Goal: Communication & Community: Answer question/provide support

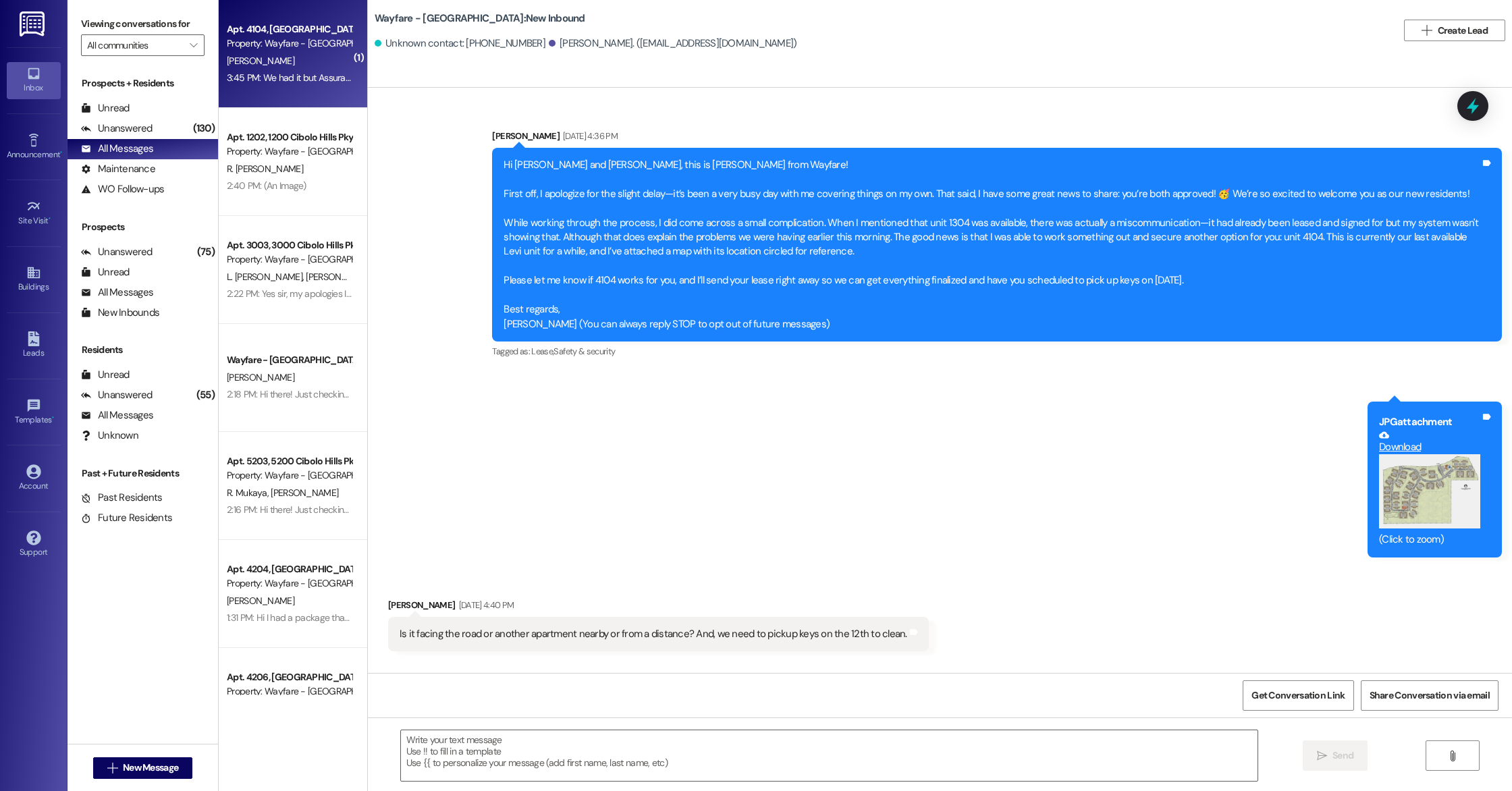
scroll to position [4945, 0]
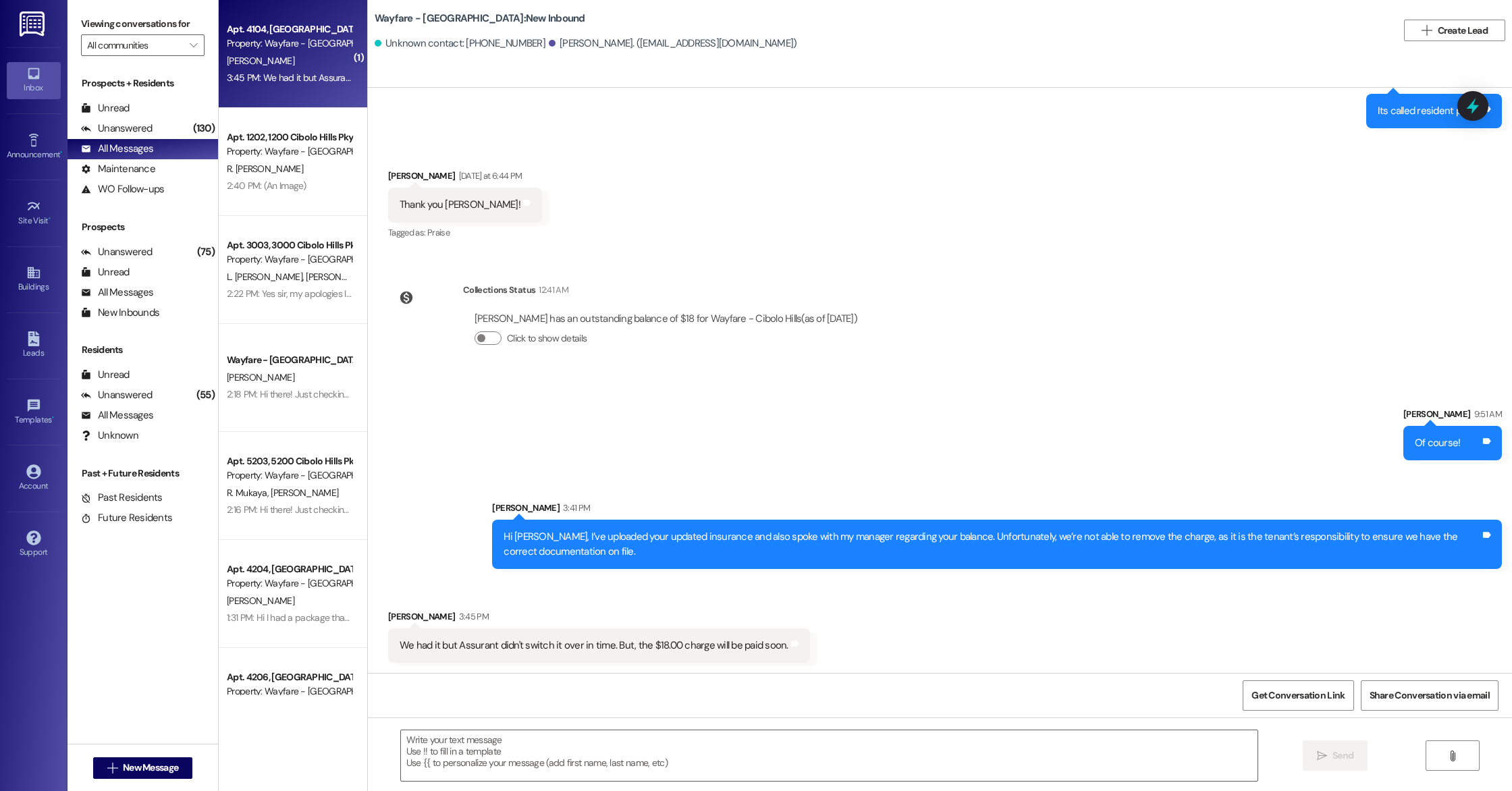
click at [277, 10] on div "Apt. 4104, [GEOGRAPHIC_DATA] Pky Property: Wayfare - [GEOGRAPHIC_DATA] [PERSON_…" at bounding box center [293, 54] width 148 height 108
click at [283, 53] on div "[PERSON_NAME]" at bounding box center [289, 61] width 128 height 17
click at [440, 749] on textarea at bounding box center [829, 756] width 857 height 51
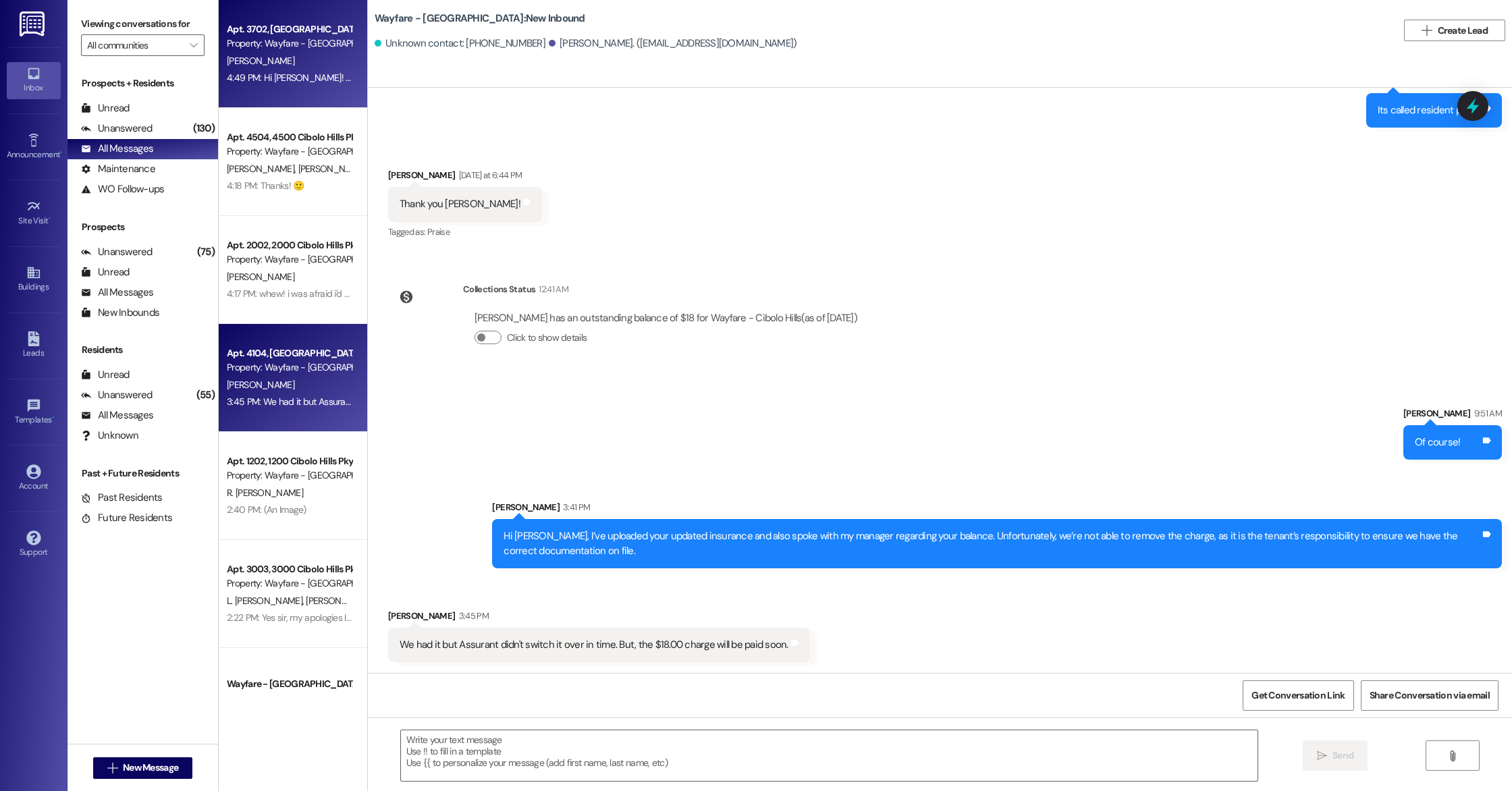
click at [271, 71] on div "4:49 PM: Hi [PERSON_NAME]! You can disregard the court notice since you paid yo…" at bounding box center [289, 77] width 128 height 17
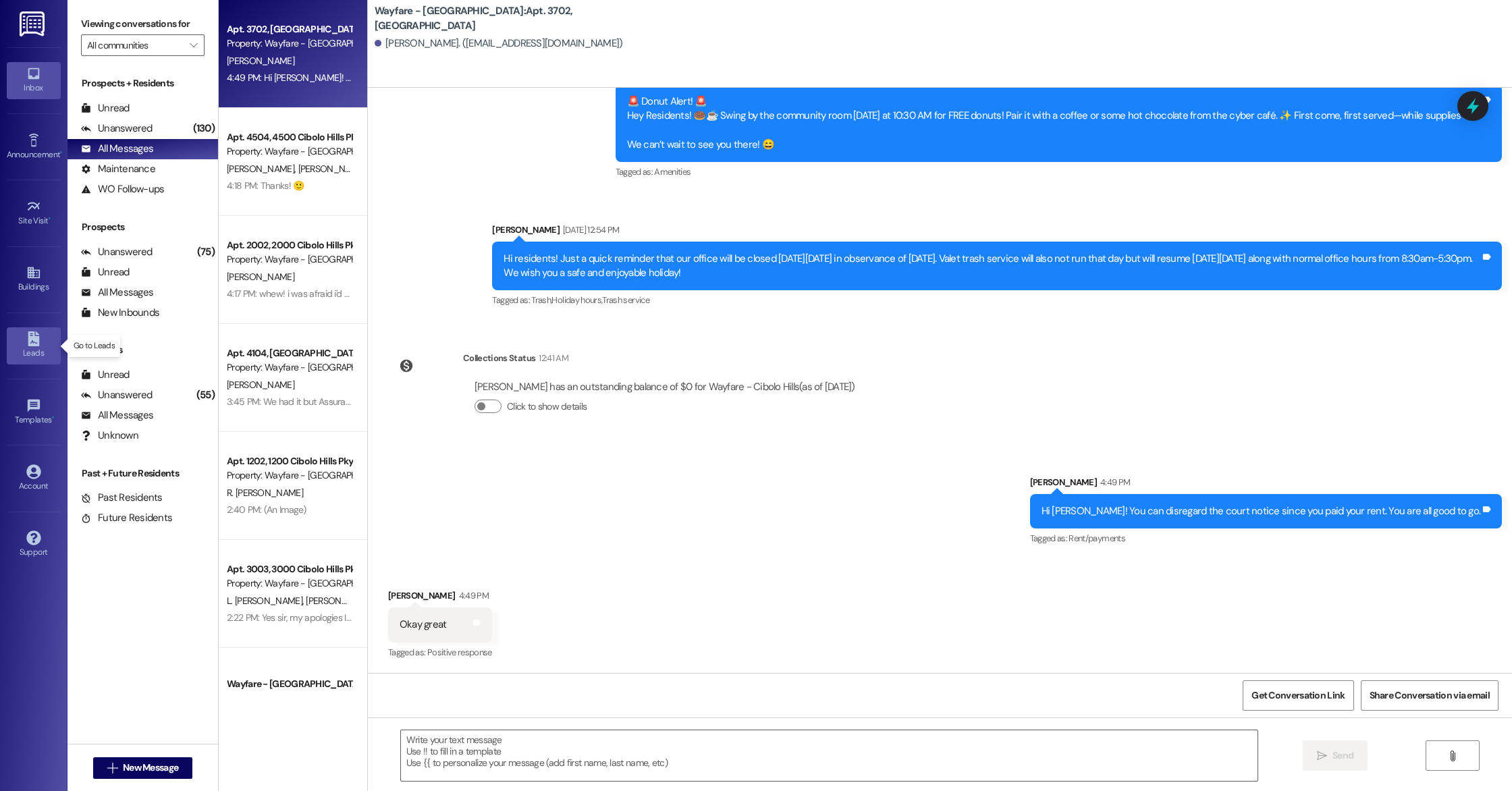
click at [31, 334] on icon at bounding box center [33, 339] width 11 height 15
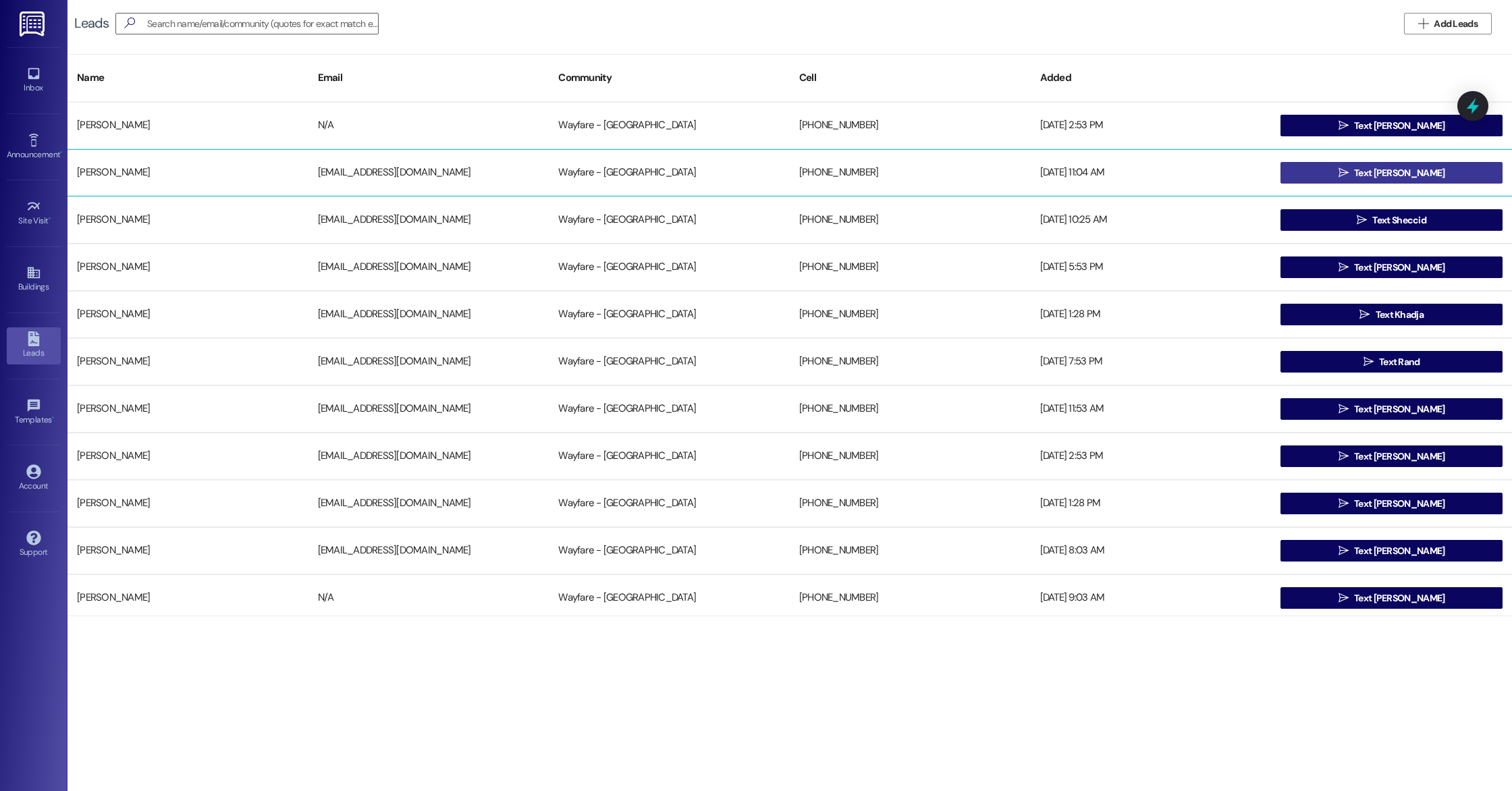
click at [1406, 173] on span "Text [PERSON_NAME]" at bounding box center [1399, 173] width 90 height 14
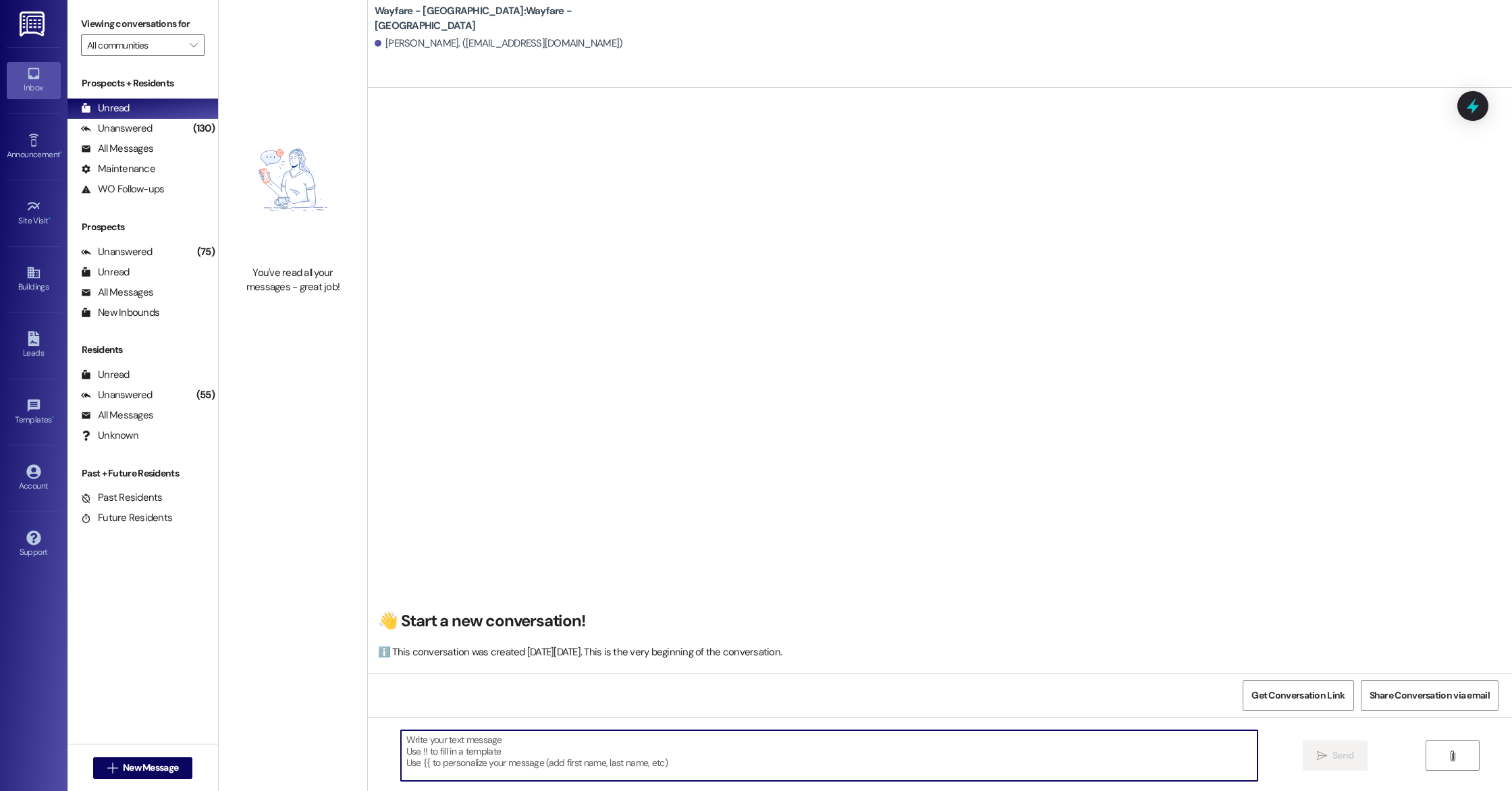
paste textarea "Hi there! My name is [PERSON_NAME] from Wayfare [GEOGRAPHIC_DATA]. Thank you so…"
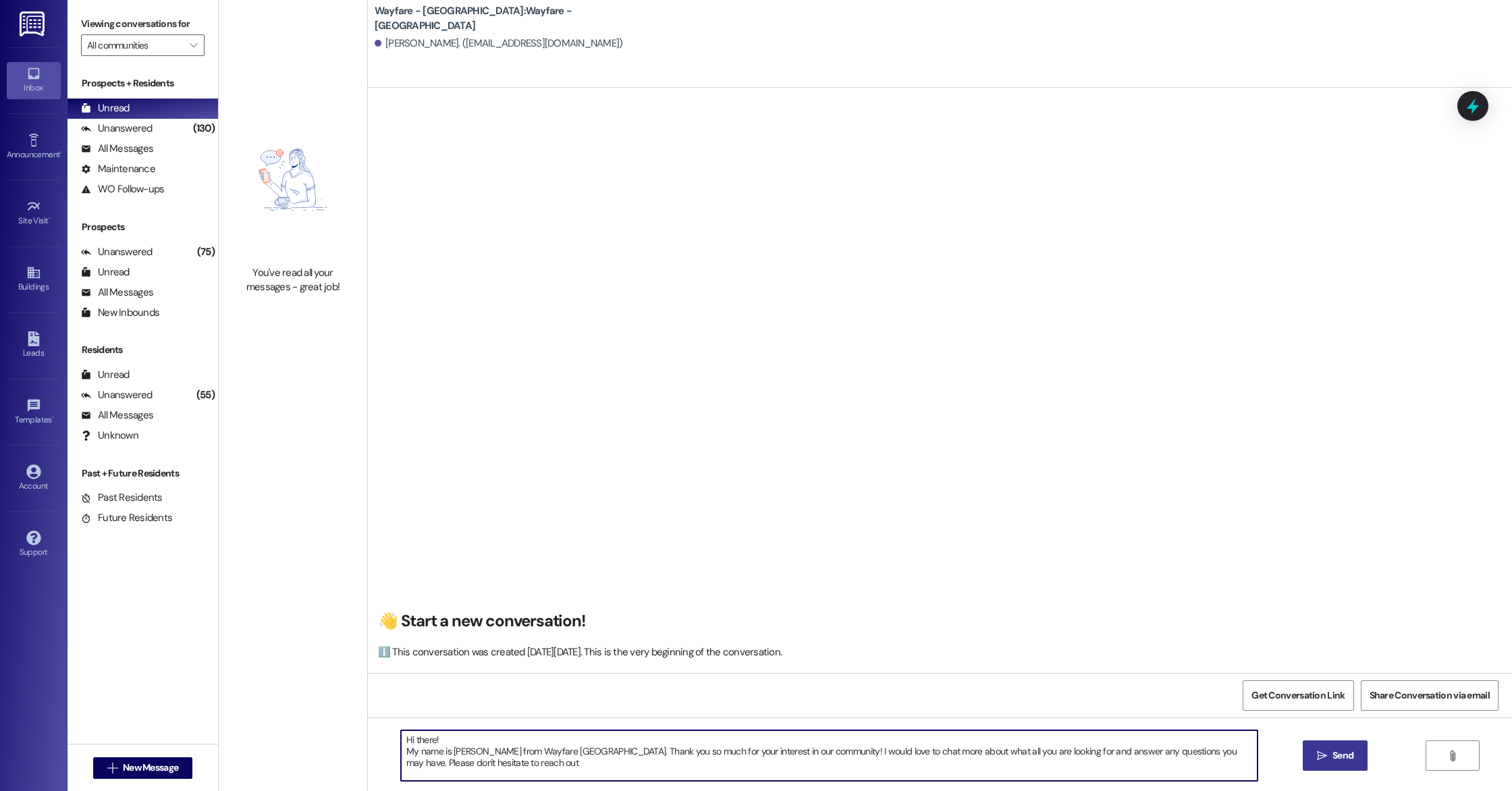
type textarea "Hi there! My name is [PERSON_NAME] from Wayfare [GEOGRAPHIC_DATA]. Thank you so…"
click at [1304, 760] on button " Send" at bounding box center [1335, 755] width 65 height 30
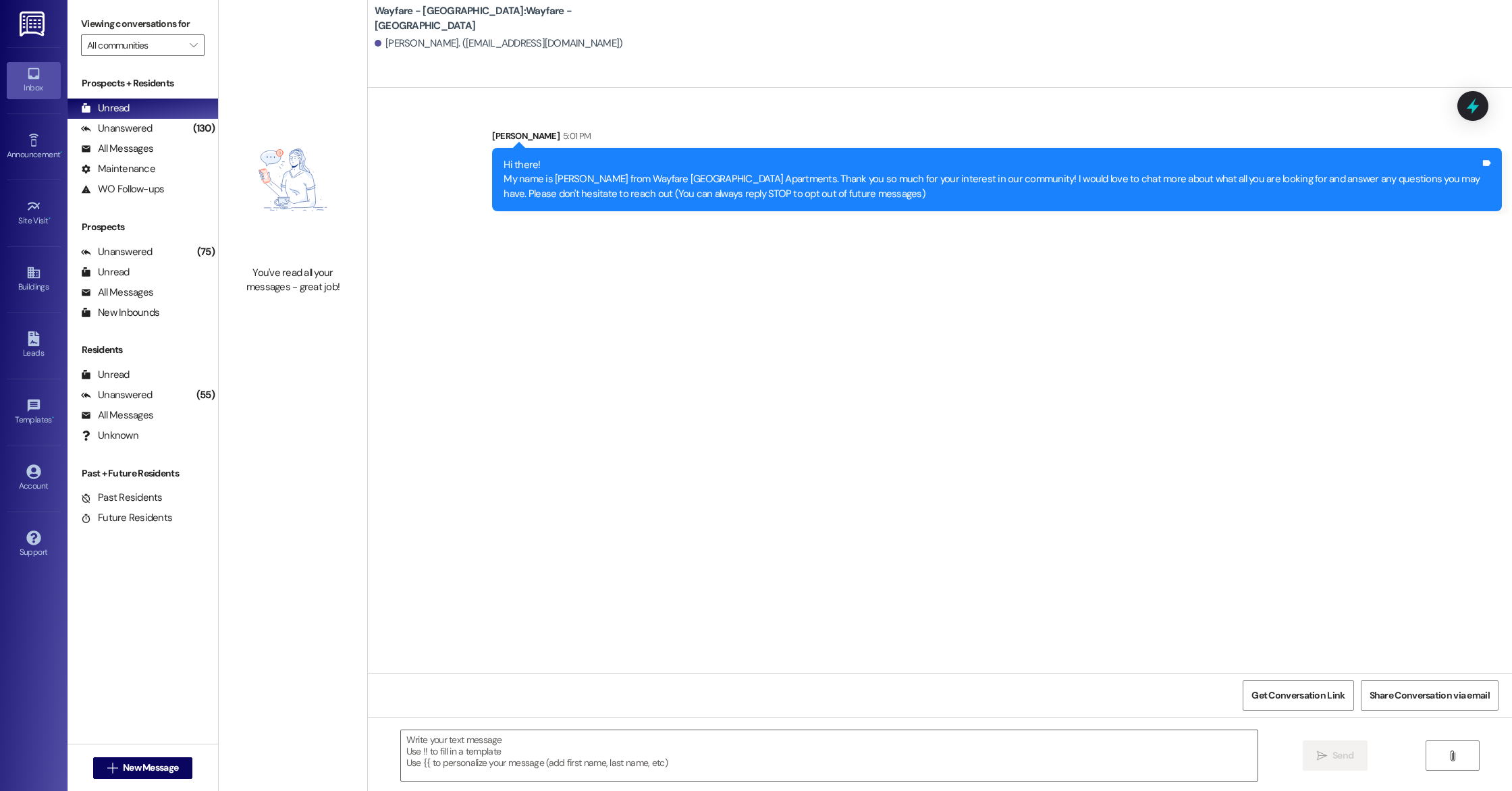
click at [527, 154] on div "Hi there! My name is [PERSON_NAME] from Wayfare [GEOGRAPHIC_DATA]. Thank you so…" at bounding box center [997, 180] width 1010 height 64
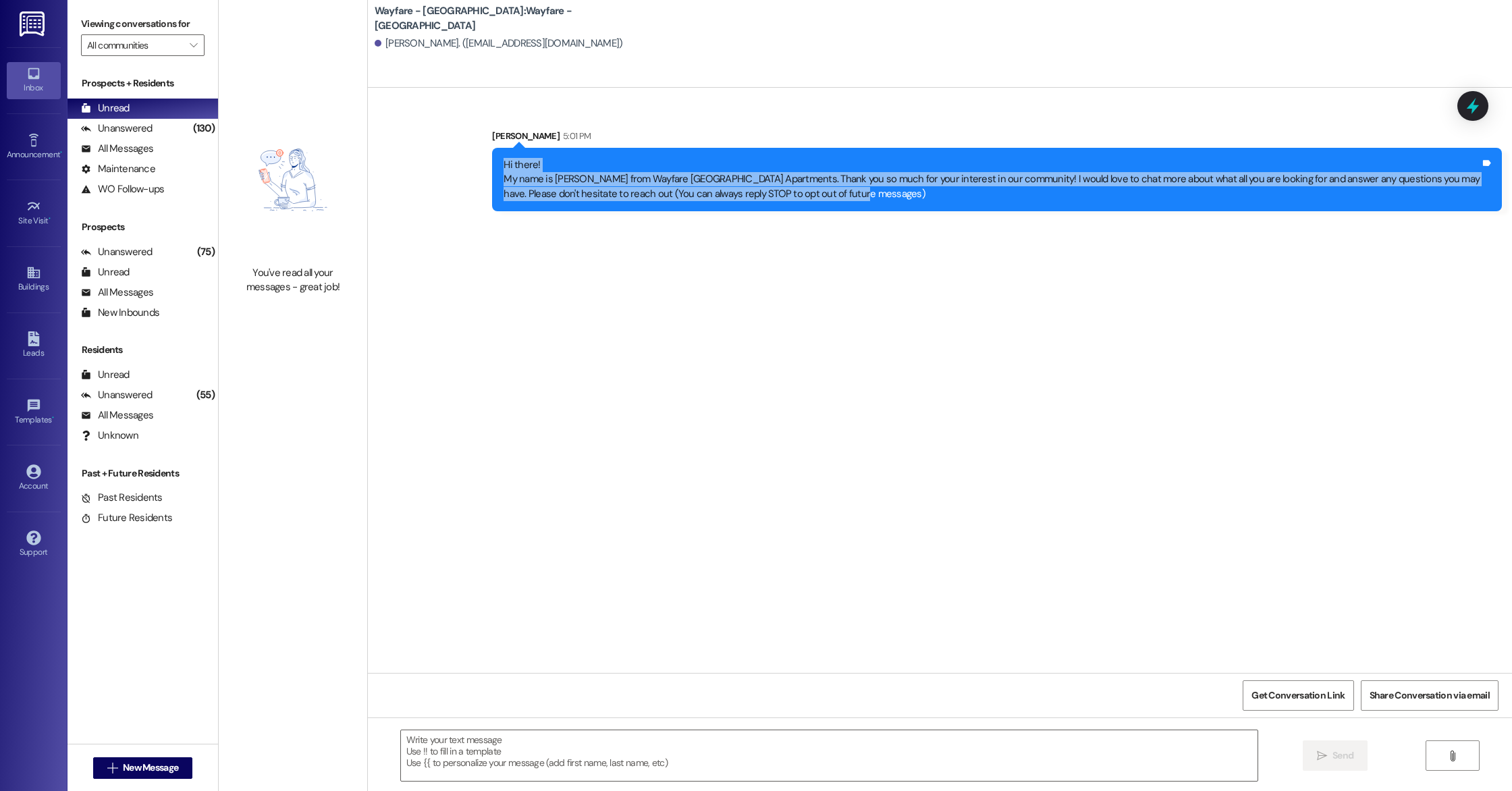
drag, startPoint x: 494, startPoint y: 162, endPoint x: 890, endPoint y: 199, distance: 397.7
click at [890, 199] on div "Hi there! My name is [PERSON_NAME] from Wayfare [GEOGRAPHIC_DATA]. Thank you so…" at bounding box center [991, 179] width 976 height 43
copy div "Hi there! My name is [PERSON_NAME] from Wayfare [GEOGRAPHIC_DATA]. Thank you so…"
click at [721, 304] on div "Sent via SMS [PERSON_NAME] 5:01 PM Hi there! My name is [PERSON_NAME] from Wayf…" at bounding box center [940, 380] width 1144 height 586
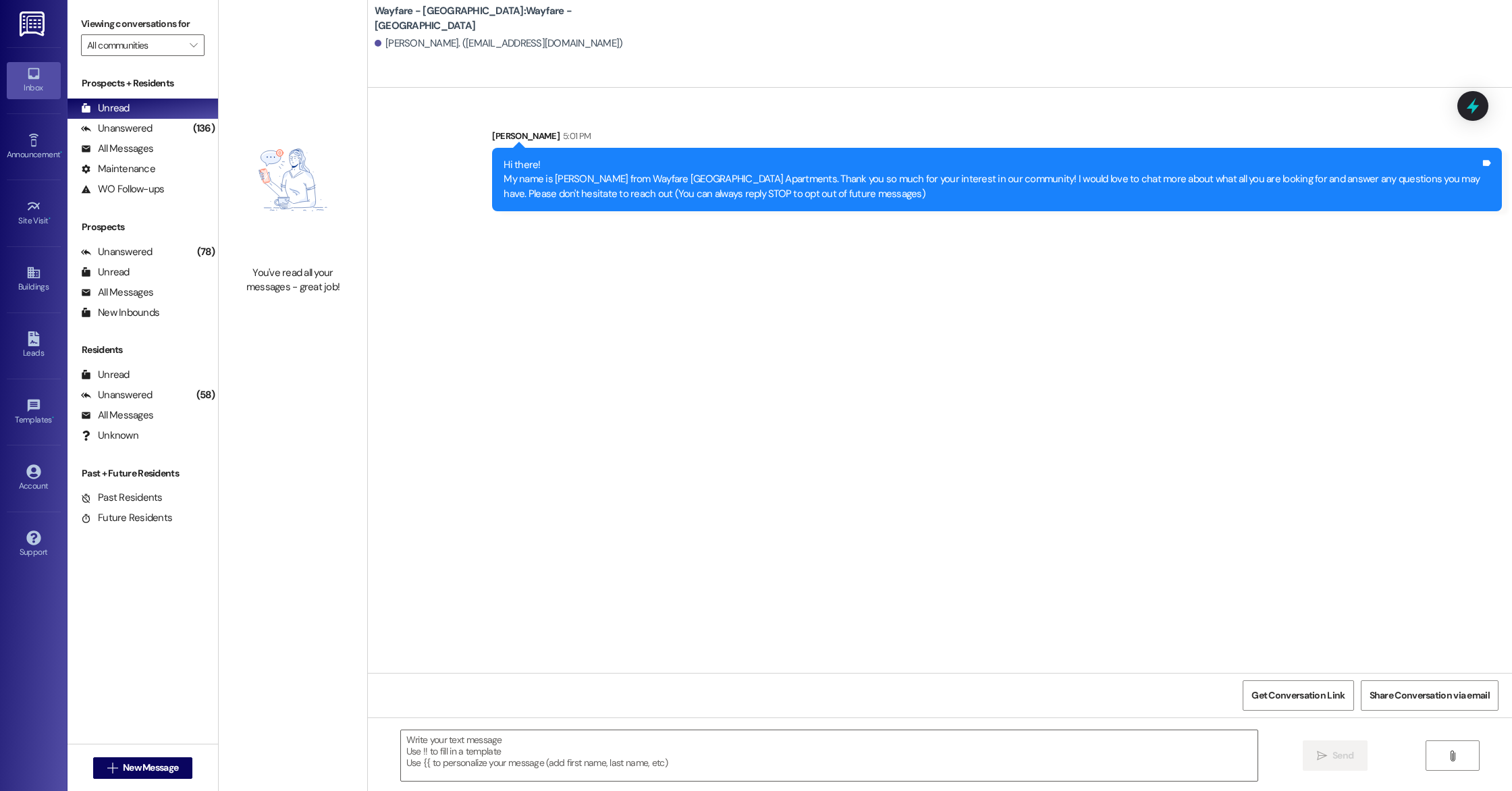
click at [151, 755] on div " New Message" at bounding box center [142, 768] width 100 height 33
click at [158, 775] on span "New Message" at bounding box center [151, 767] width 55 height 14
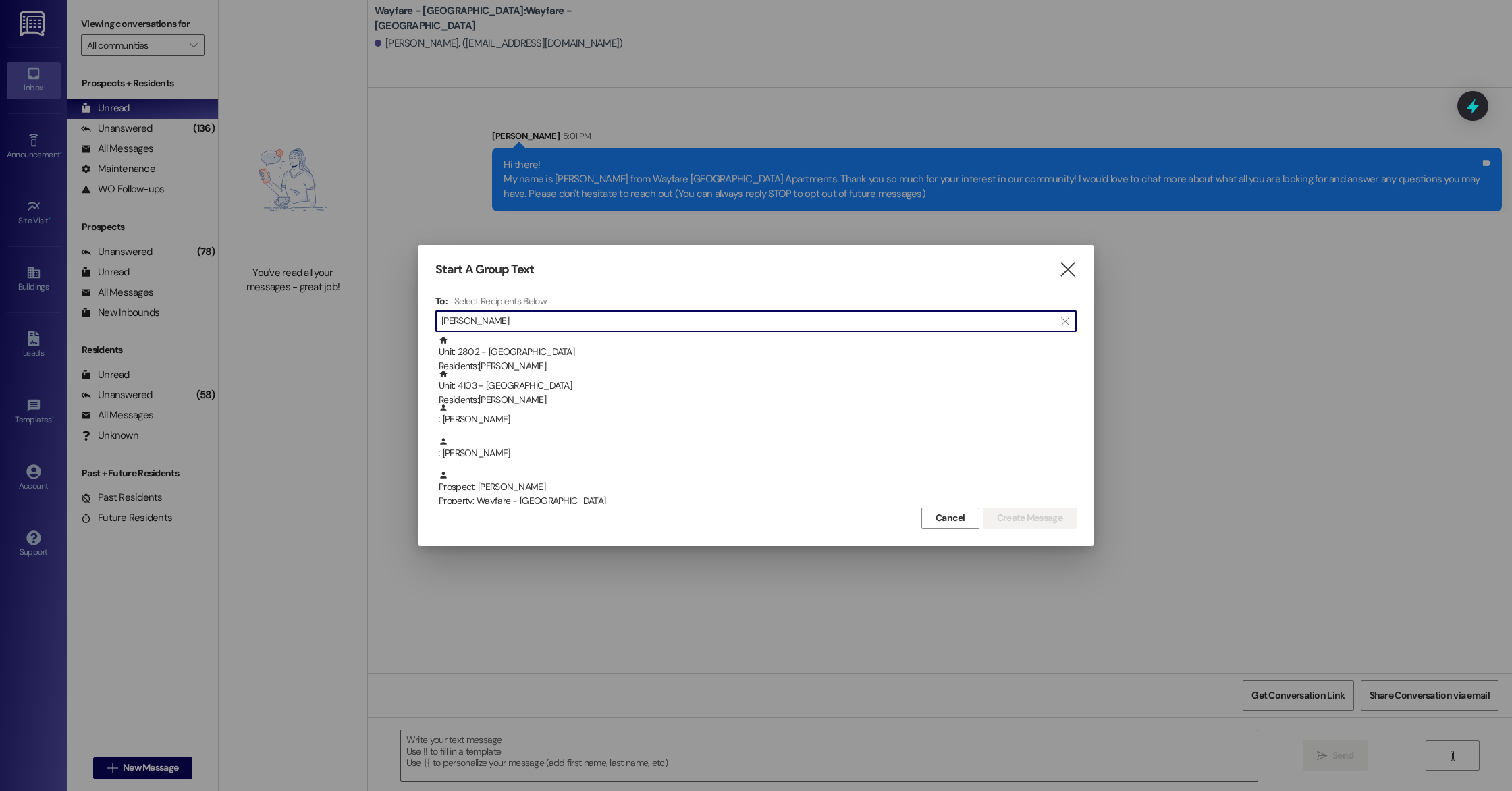
type input "[PERSON_NAME]"
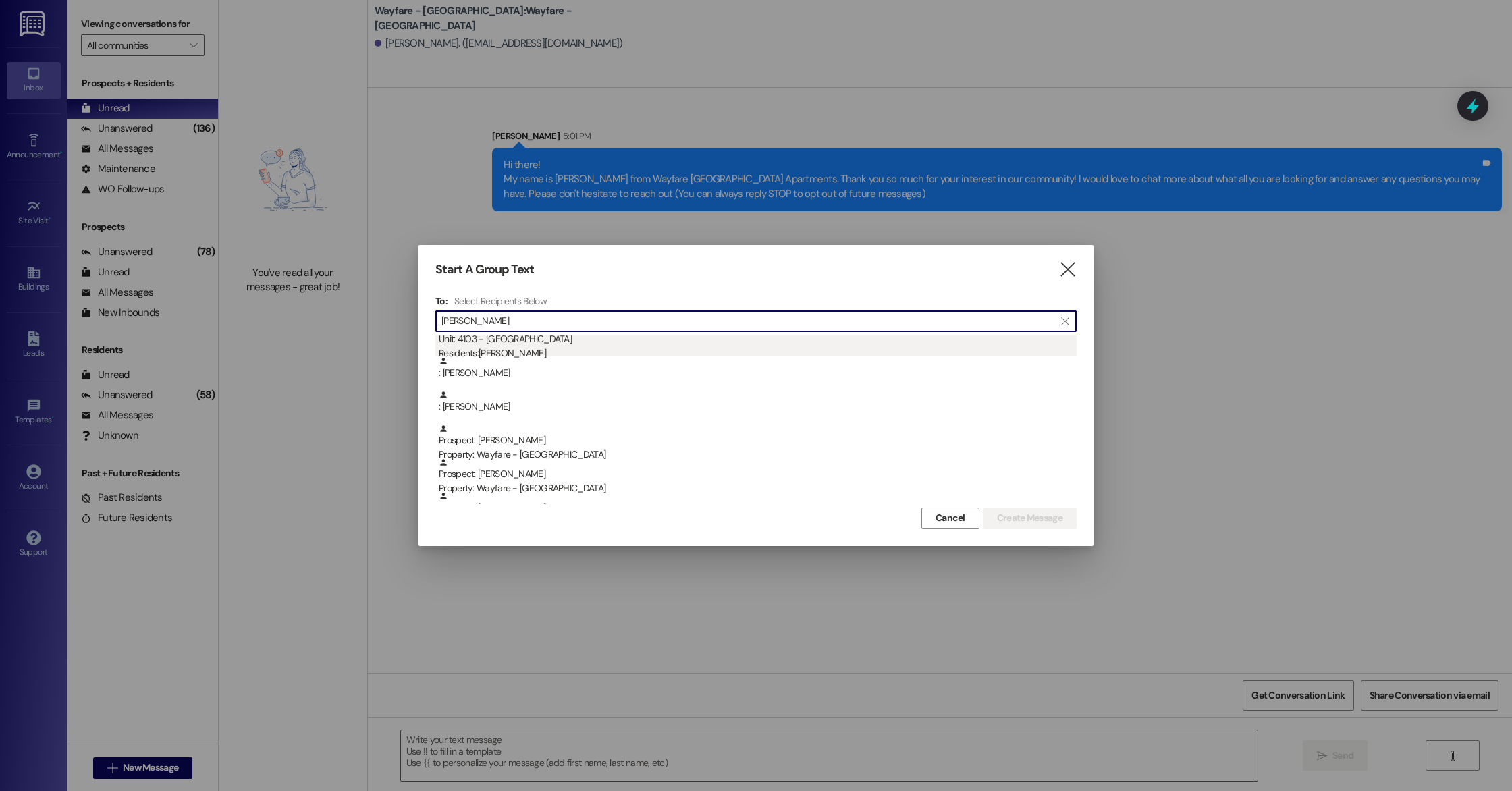
scroll to position [73, 0]
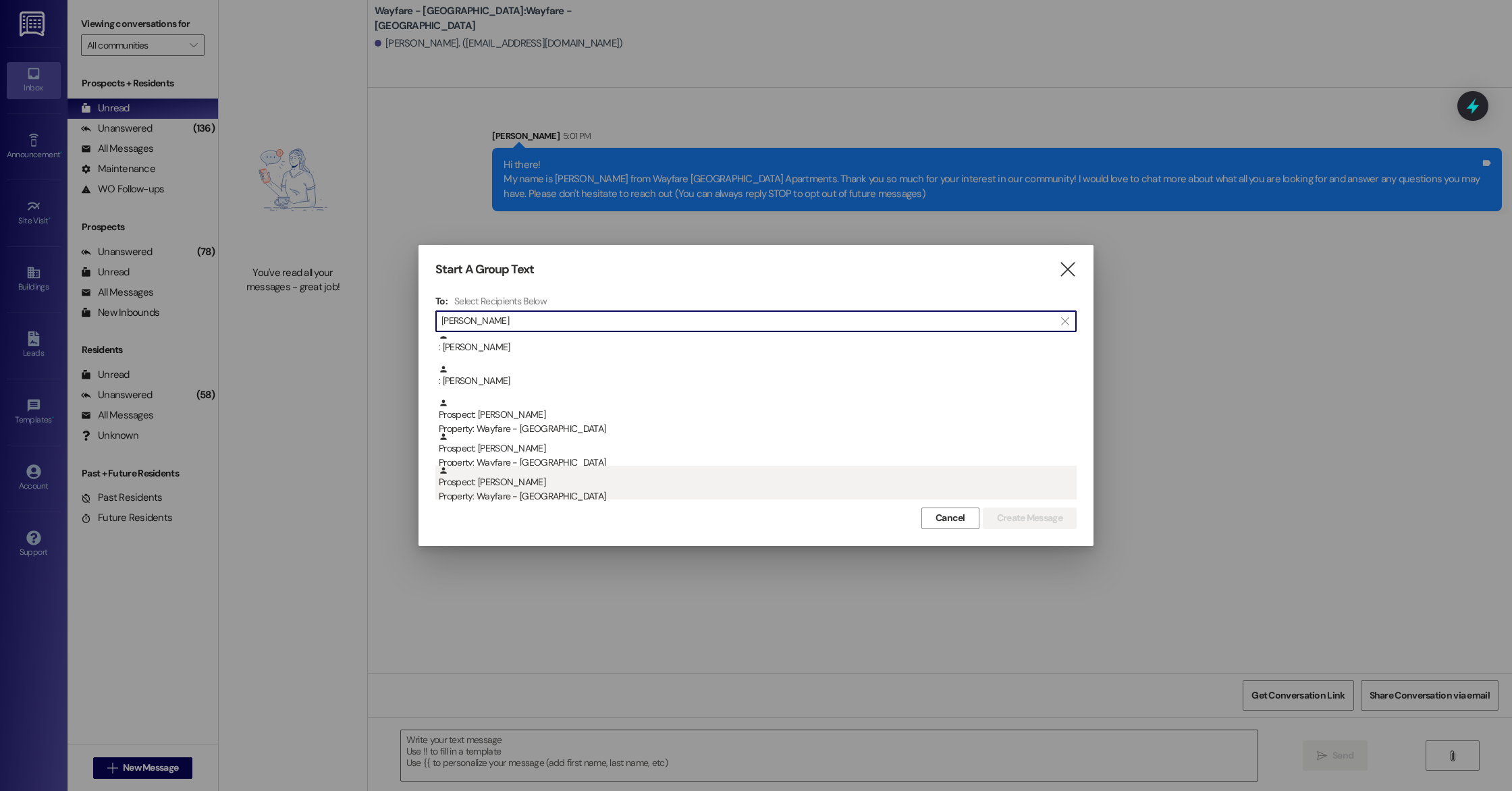
click at [572, 492] on div "Property: Wayfare - [GEOGRAPHIC_DATA]" at bounding box center [757, 496] width 638 height 14
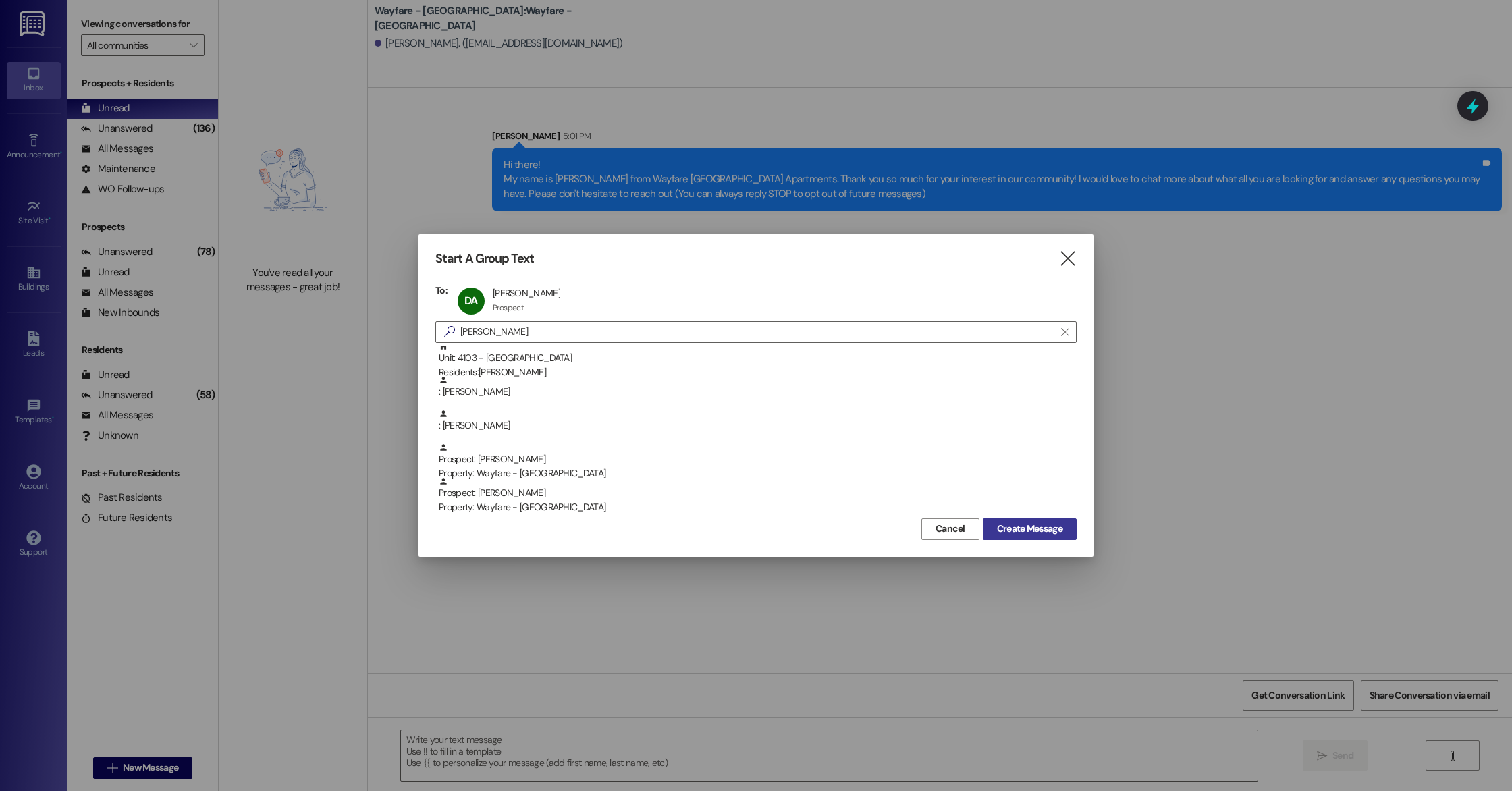
click at [1015, 531] on span "Create Message" at bounding box center [1029, 529] width 65 height 14
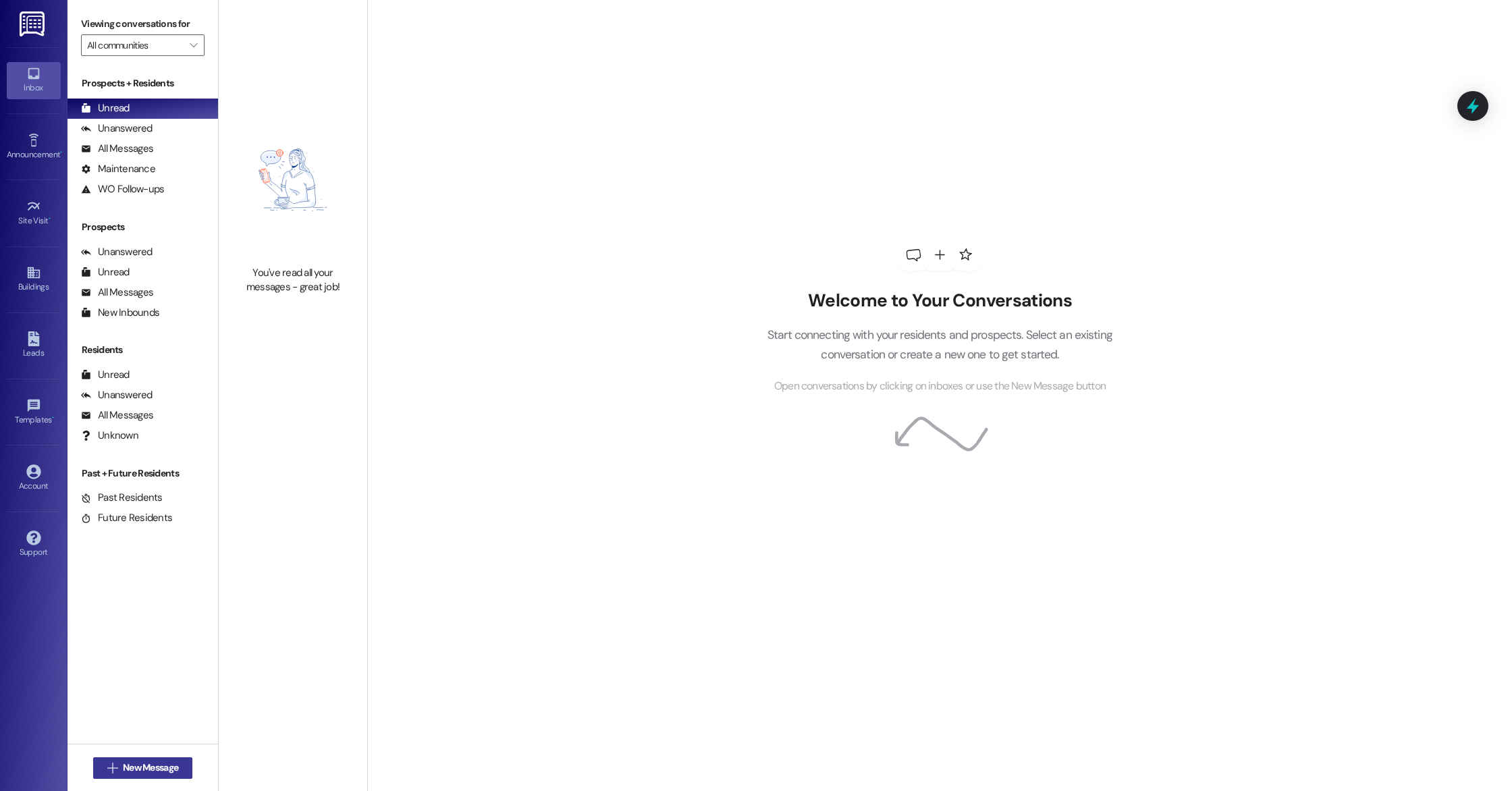
click at [144, 770] on span "New Message" at bounding box center [151, 767] width 55 height 14
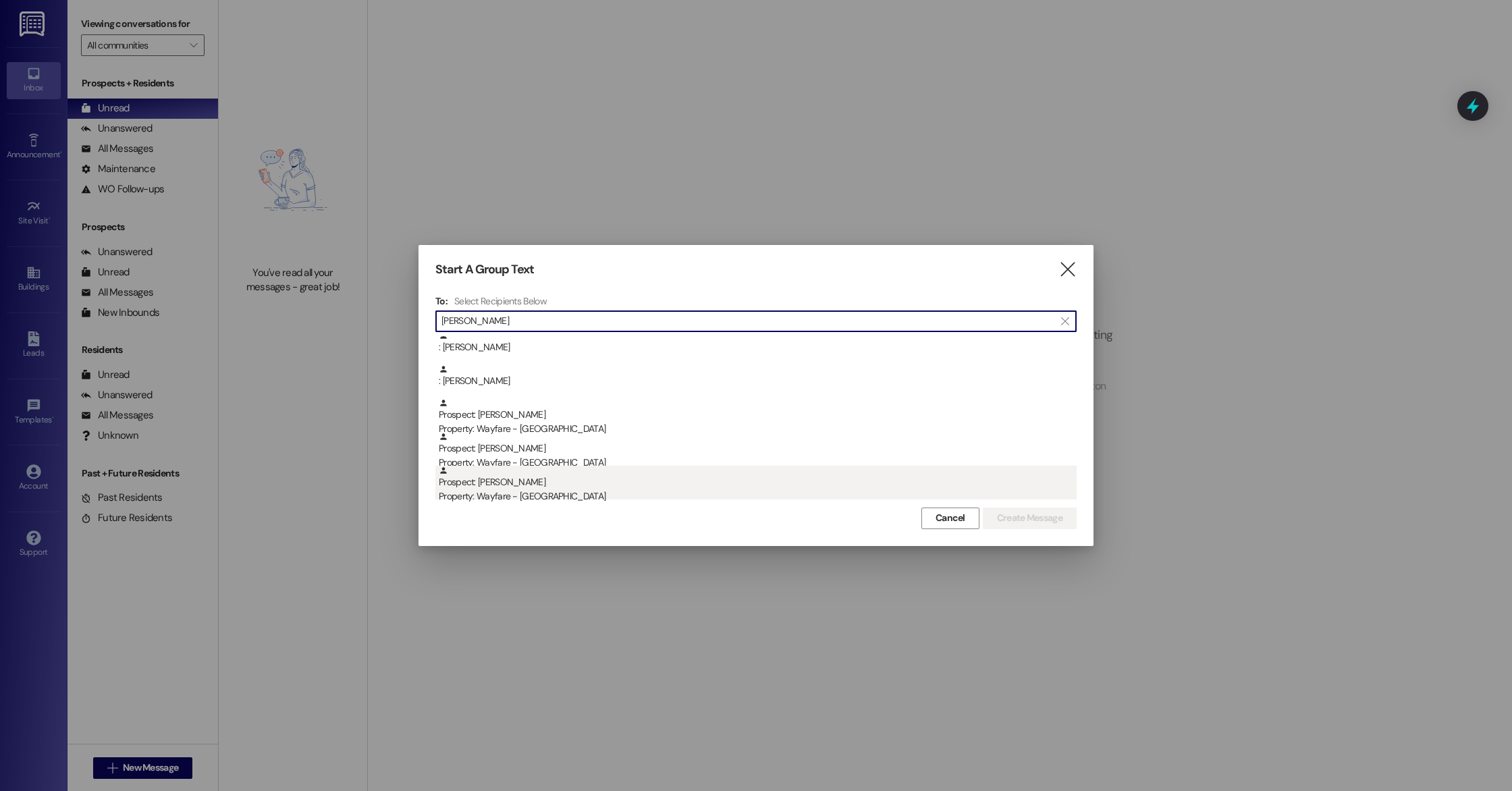
type input "[PERSON_NAME]"
click at [570, 483] on div "Prospect: [PERSON_NAME] Property: Wayfare - [GEOGRAPHIC_DATA]" at bounding box center [757, 485] width 638 height 38
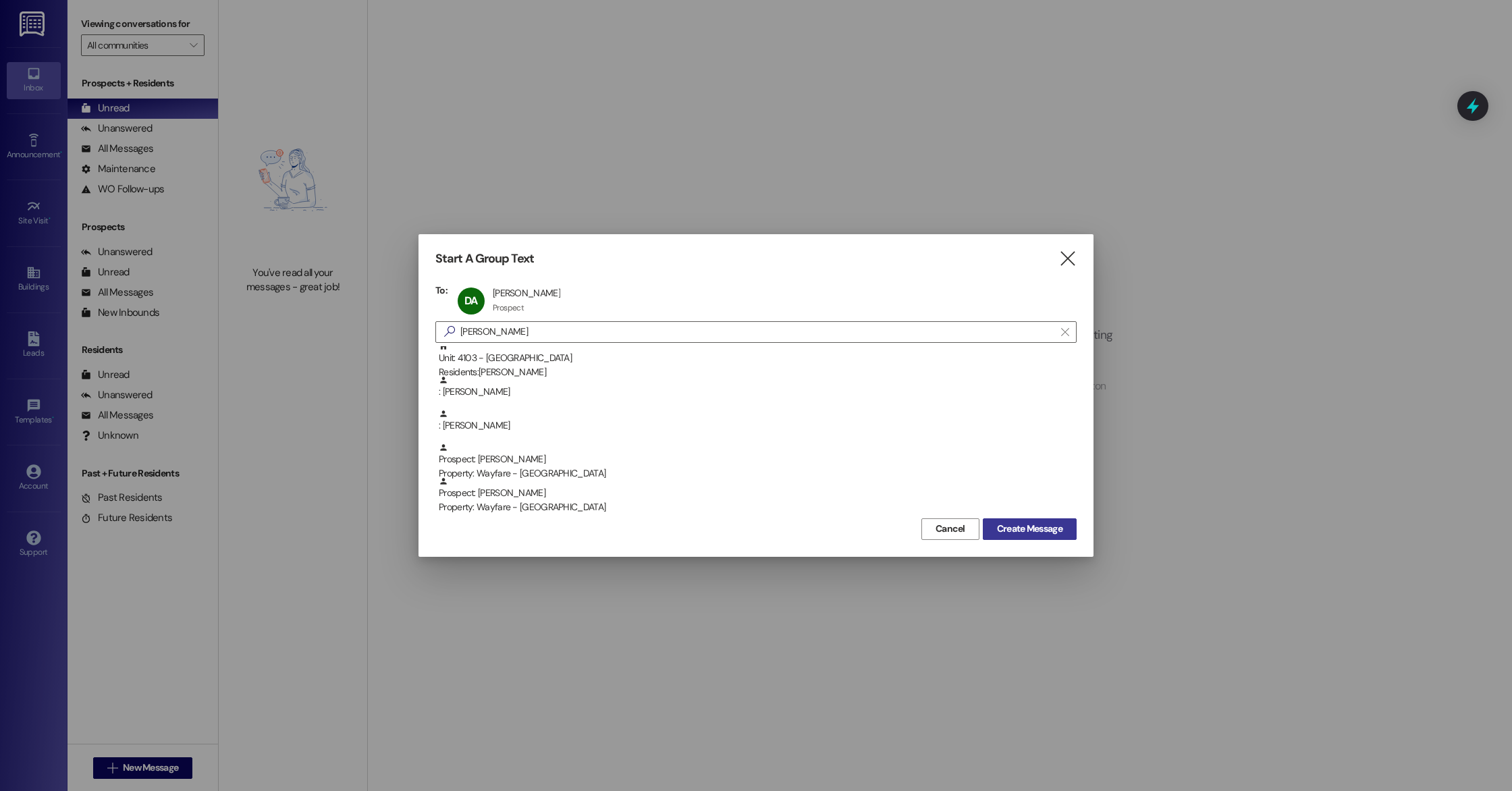
click at [1046, 531] on span "Create Message" at bounding box center [1029, 529] width 65 height 14
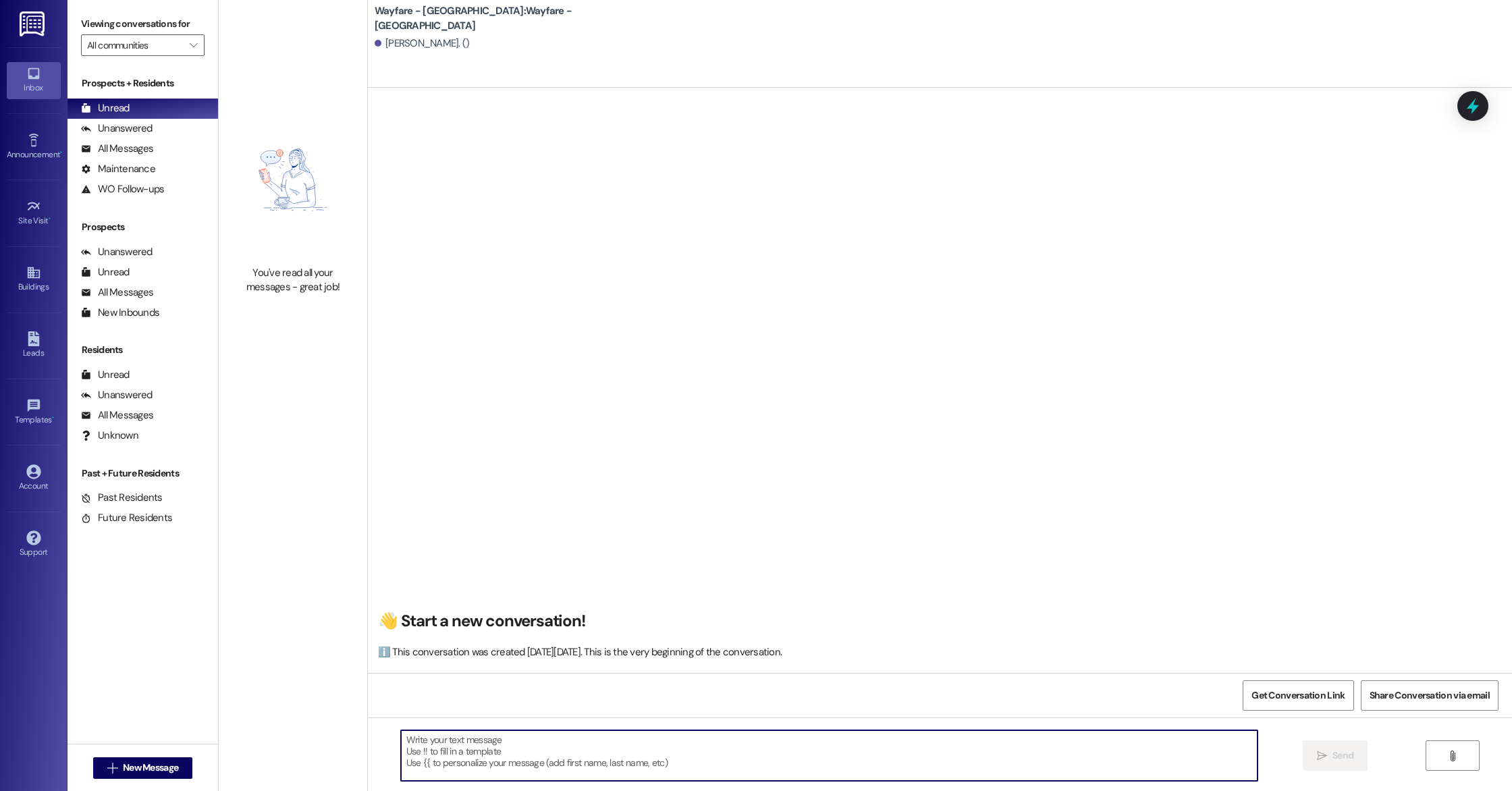
paste textarea "Hi Debra, This is Arianna at Wayfare Cibolo Hills. Thank you so much for your i…"
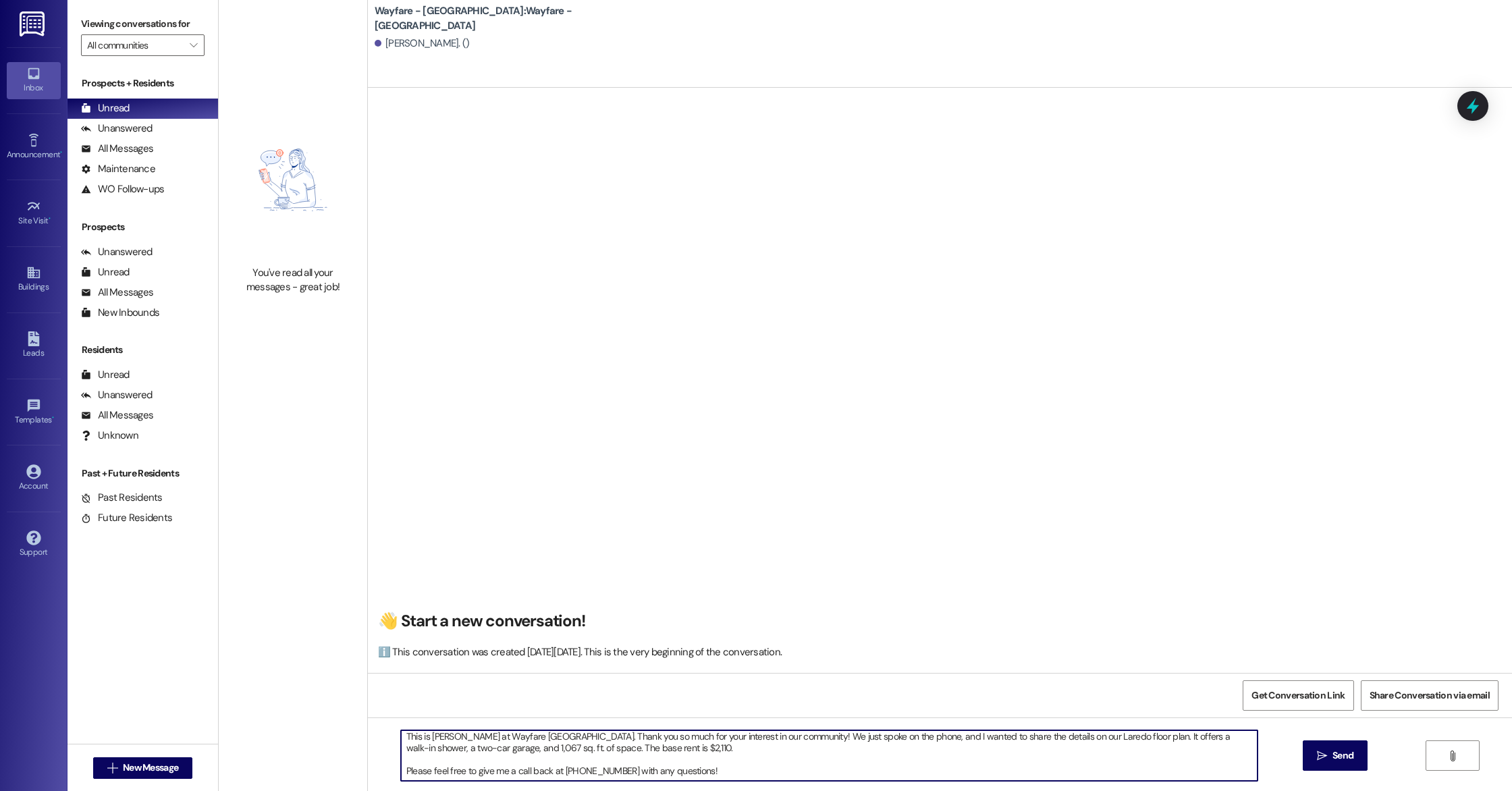
scroll to position [0, 0]
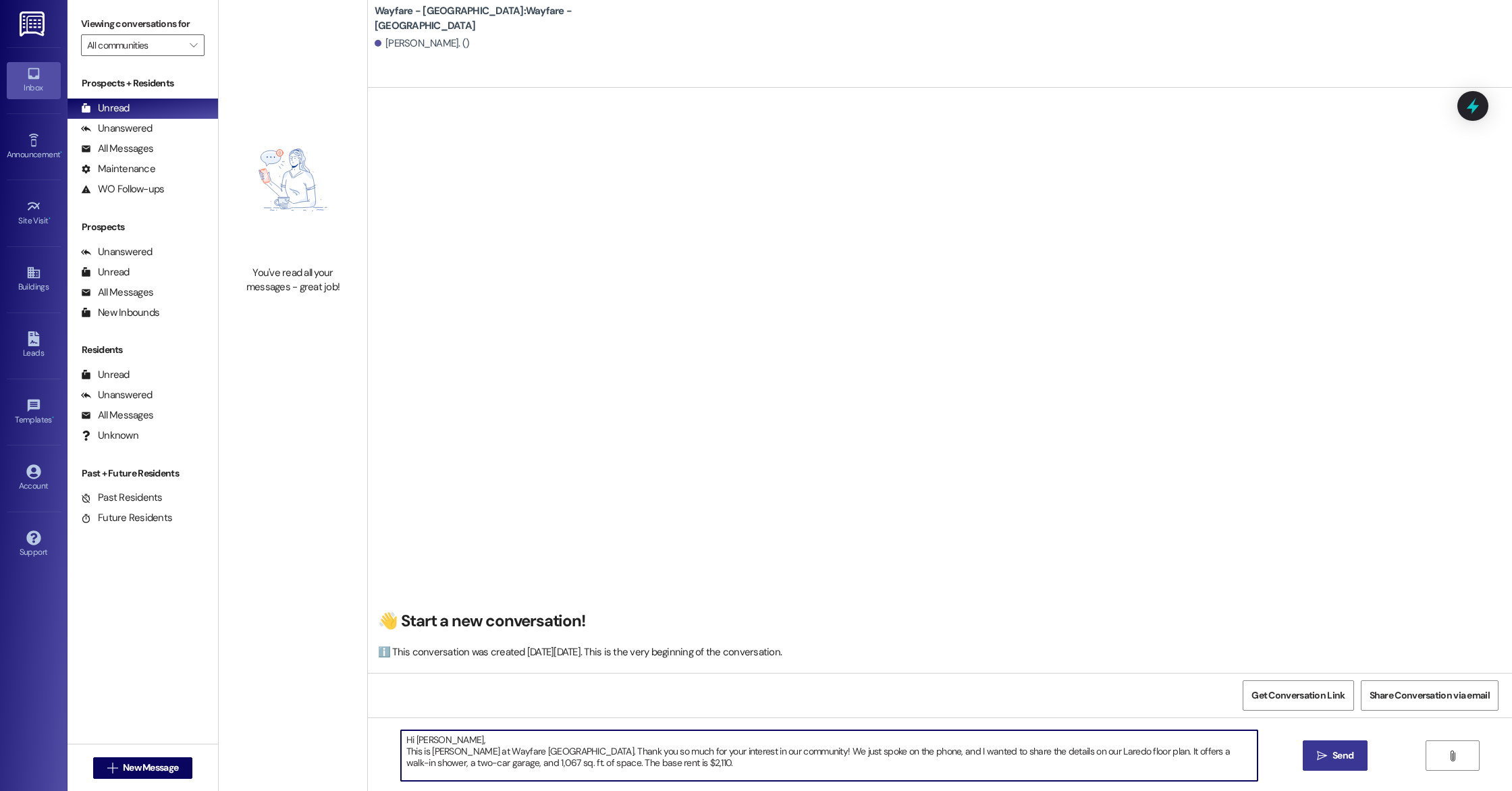
type textarea "Hi Debra, This is Arianna at Wayfare Cibolo Hills. Thank you so much for your i…"
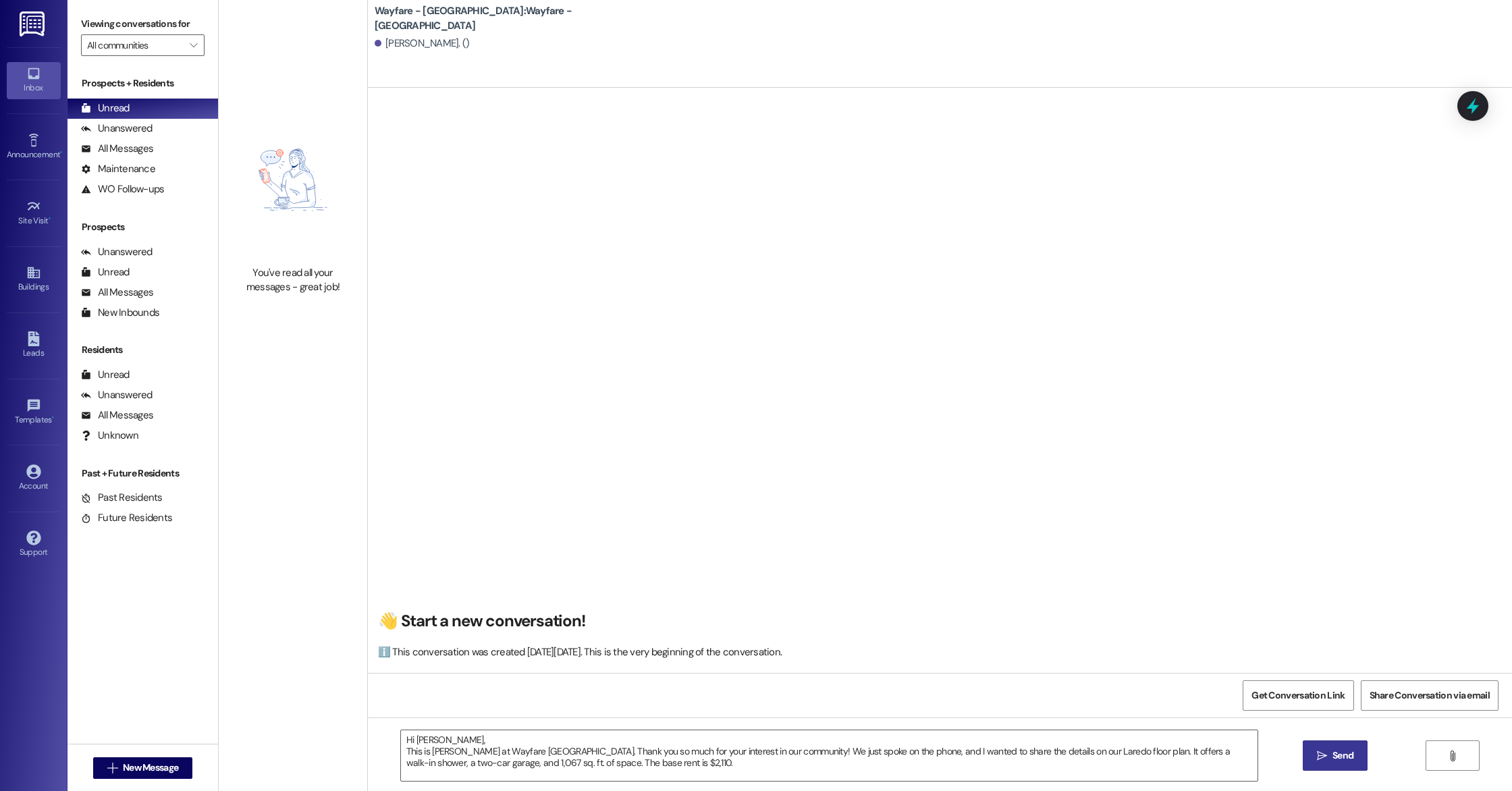
click at [1347, 758] on span "Send" at bounding box center [1343, 755] width 21 height 14
